Goal: Information Seeking & Learning: Learn about a topic

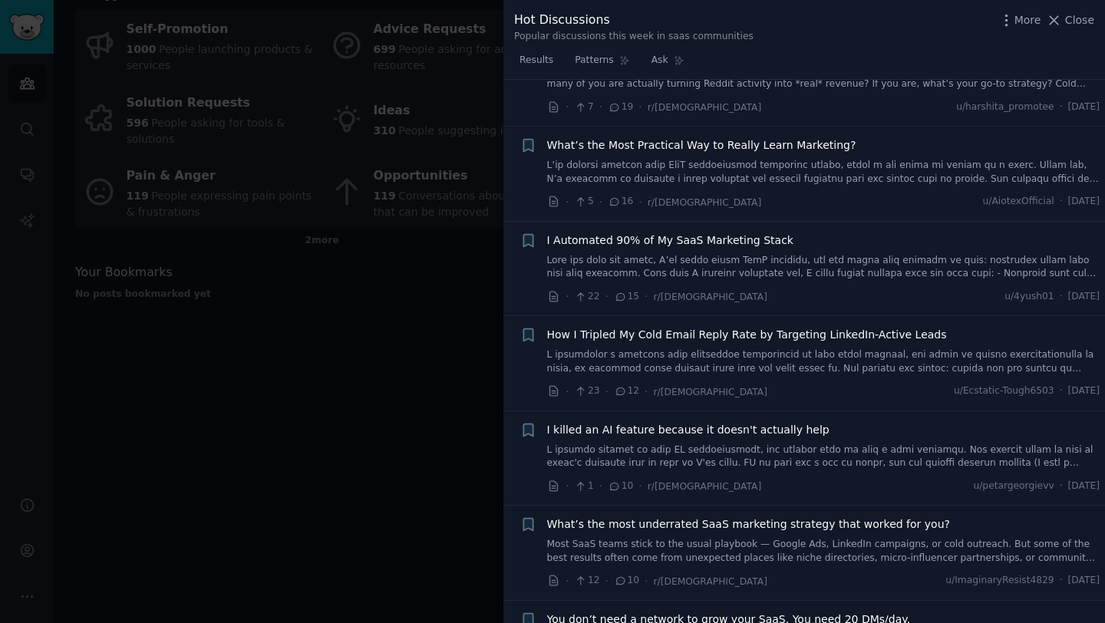
scroll to position [800, 0]
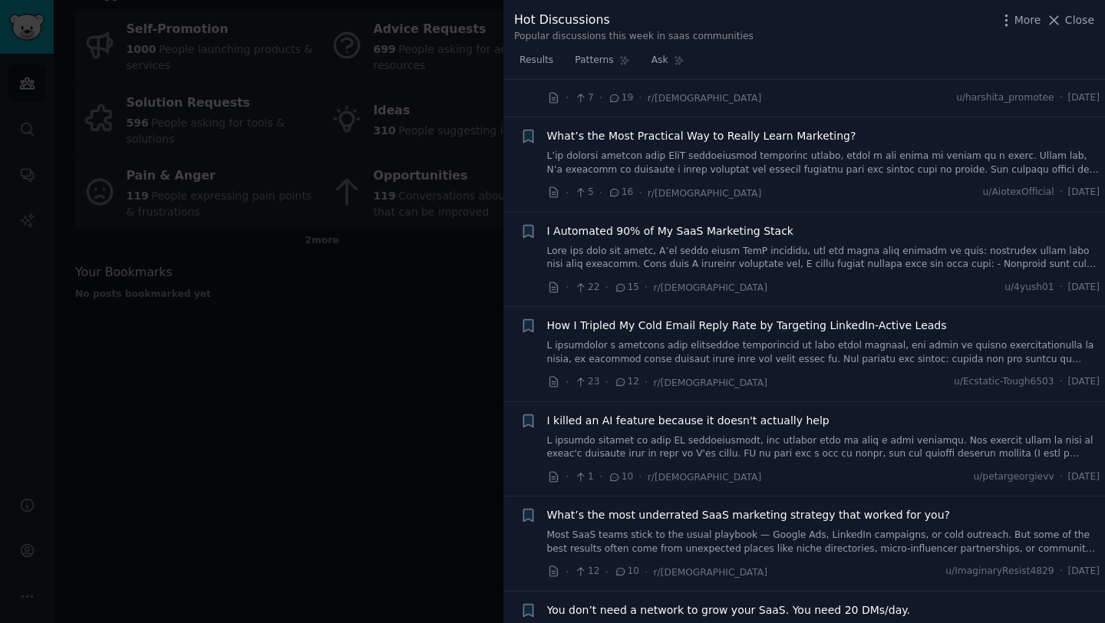
click at [732, 163] on link at bounding box center [823, 163] width 553 height 27
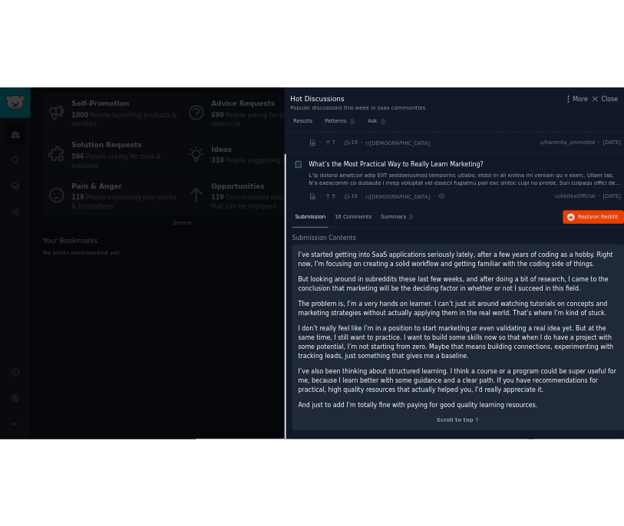
scroll to position [514, 0]
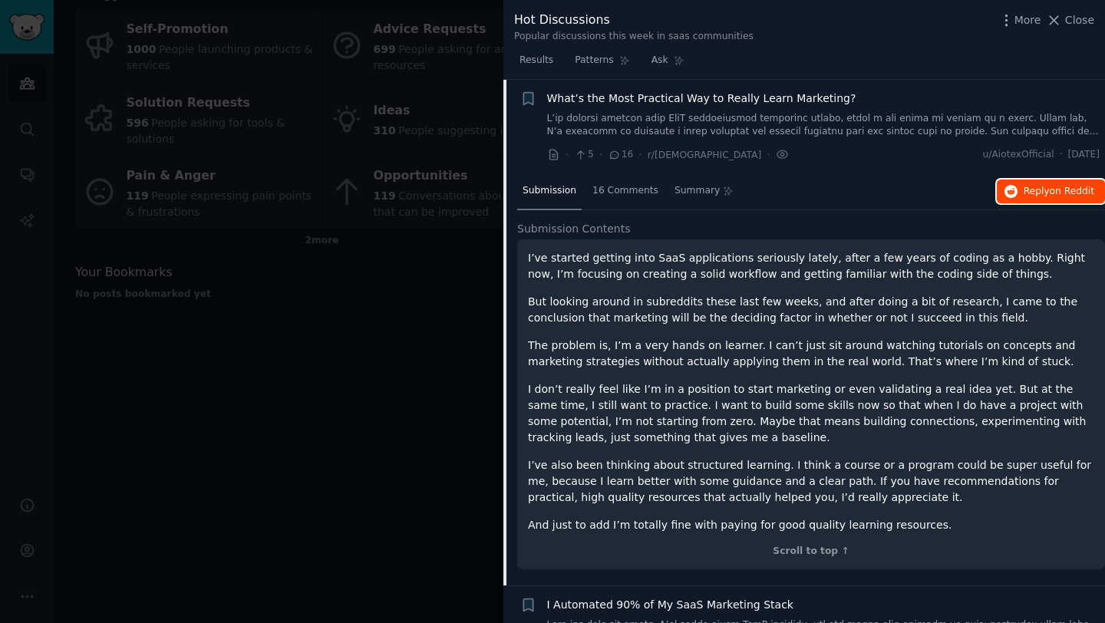
click at [1013, 192] on icon "button" at bounding box center [1011, 192] width 14 height 14
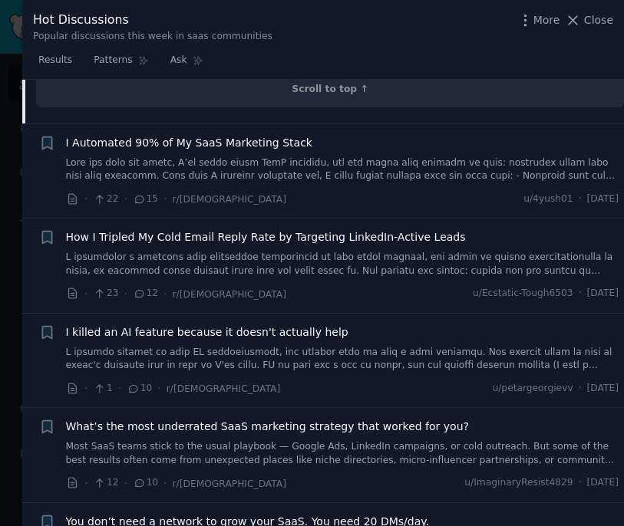
scroll to position [993, 0]
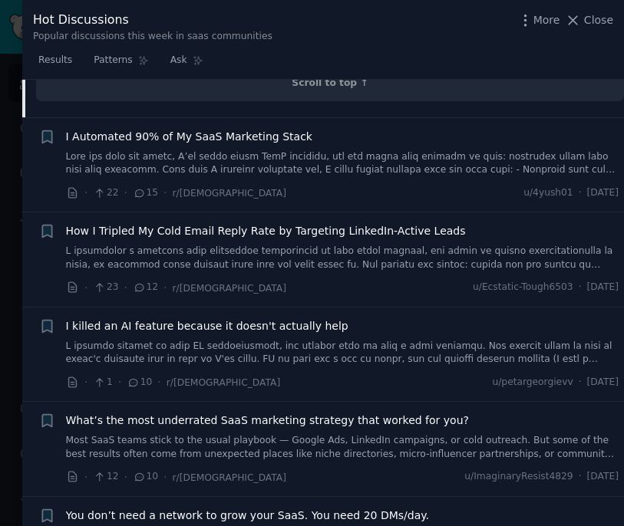
click at [218, 167] on link at bounding box center [342, 163] width 553 height 27
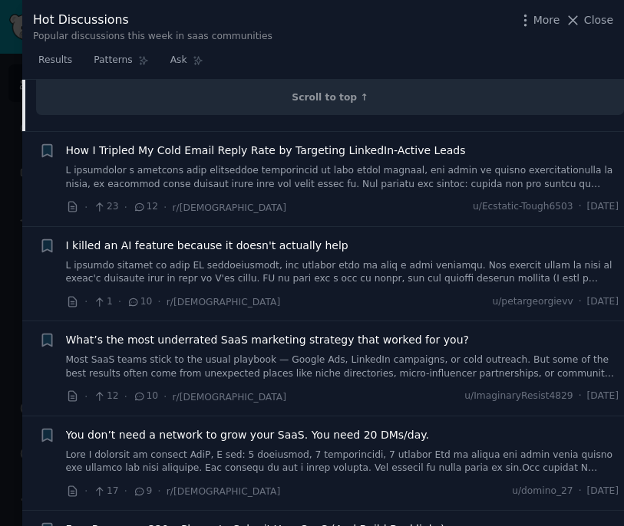
scroll to position [1374, 0]
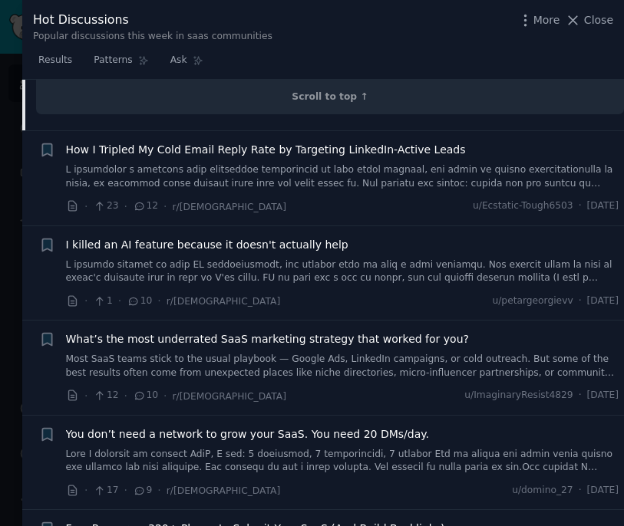
click at [302, 167] on link at bounding box center [342, 176] width 553 height 27
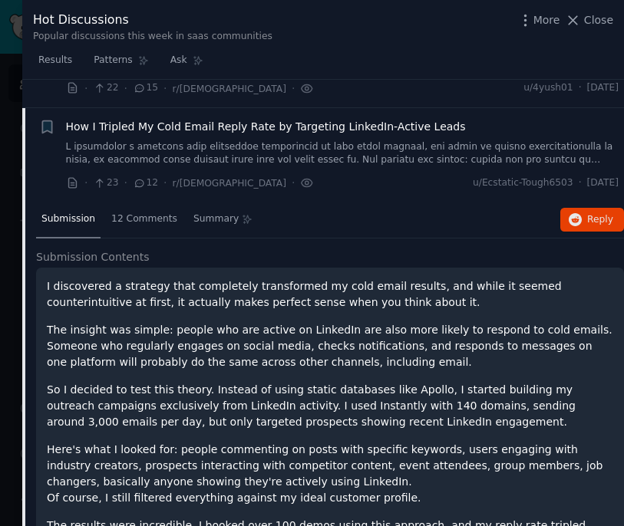
scroll to position [674, 0]
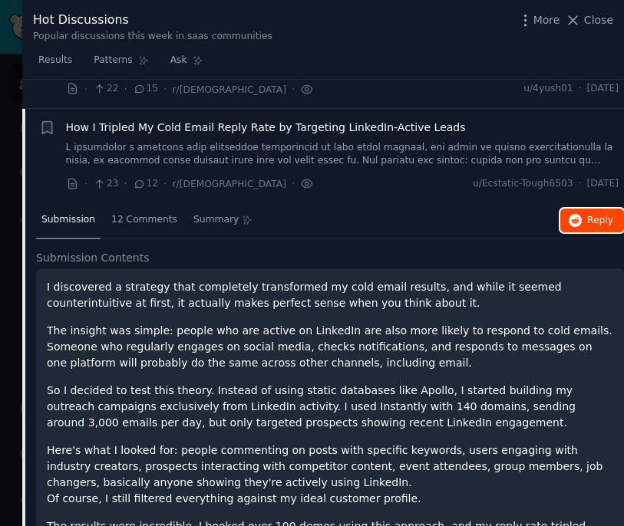
click at [576, 226] on icon "button" at bounding box center [576, 221] width 14 height 14
